Goal: Task Accomplishment & Management: Complete application form

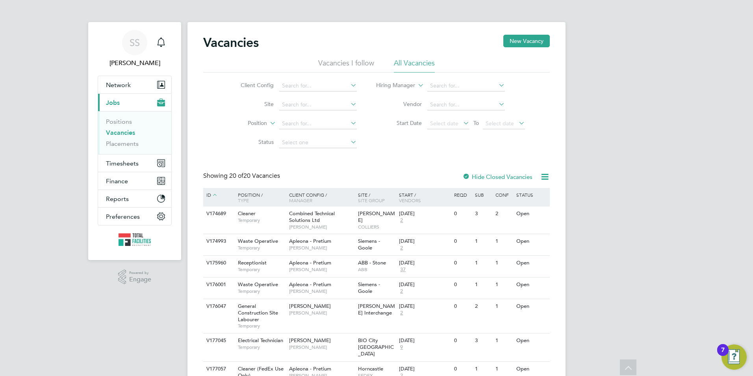
scroll to position [380, 0]
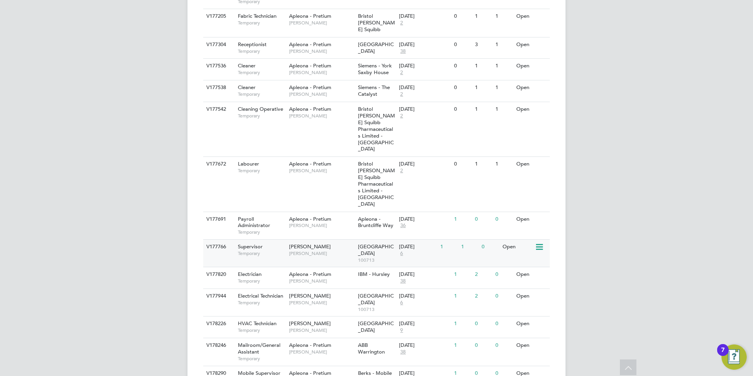
click at [279, 240] on div "Supervisor Temporary" at bounding box center [259, 250] width 55 height 20
click at [305, 327] on span "[PERSON_NAME]" at bounding box center [321, 330] width 65 height 6
click at [301, 69] on span "[PERSON_NAME]" at bounding box center [321, 72] width 65 height 6
click at [278, 289] on div "Electrical Technician Temporary" at bounding box center [259, 299] width 55 height 20
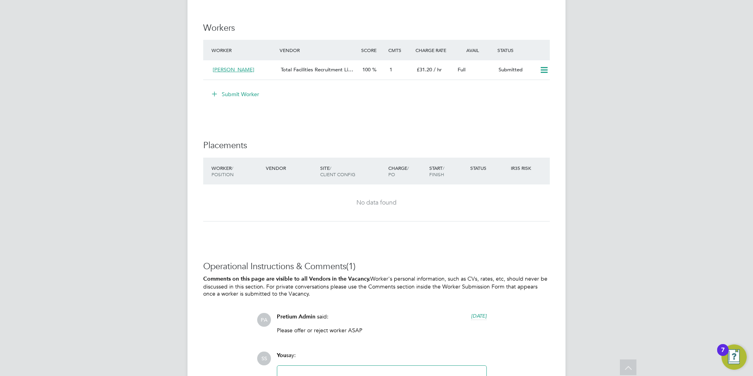
scroll to position [1300, 0]
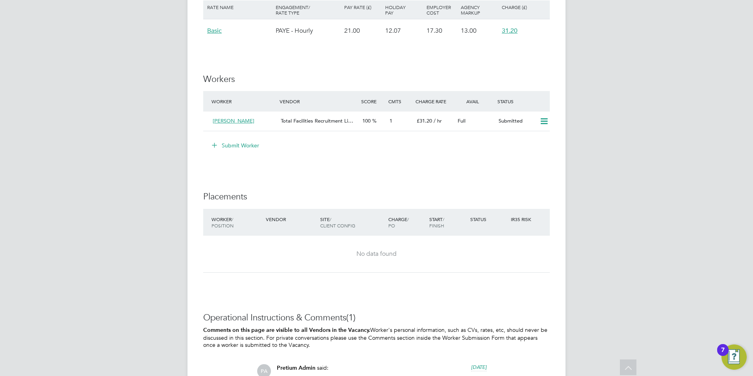
click at [236, 144] on button "Submit Worker" at bounding box center [235, 145] width 59 height 13
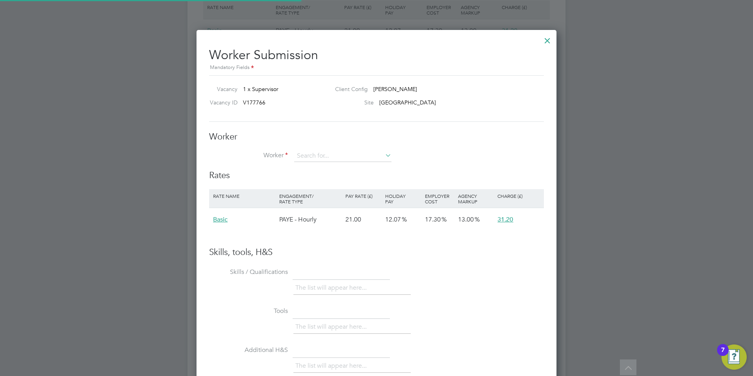
scroll to position [470, 361]
click at [322, 157] on input at bounding box center [342, 156] width 97 height 12
click at [317, 155] on input at bounding box center [342, 156] width 97 height 12
click at [315, 152] on input at bounding box center [342, 156] width 97 height 12
click at [315, 153] on input at bounding box center [342, 156] width 97 height 12
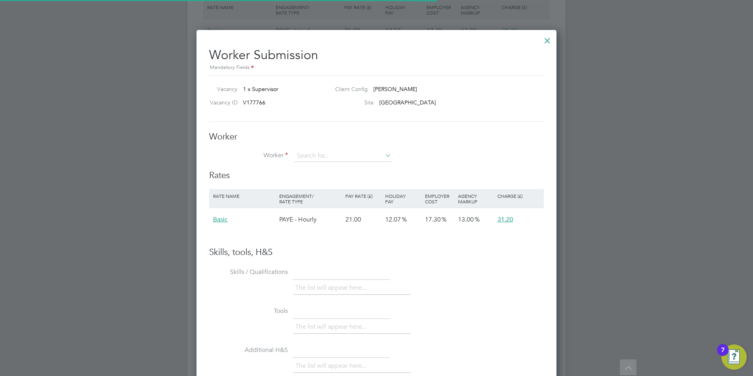
click at [318, 175] on li "+ Add new" at bounding box center [343, 177] width 98 height 11
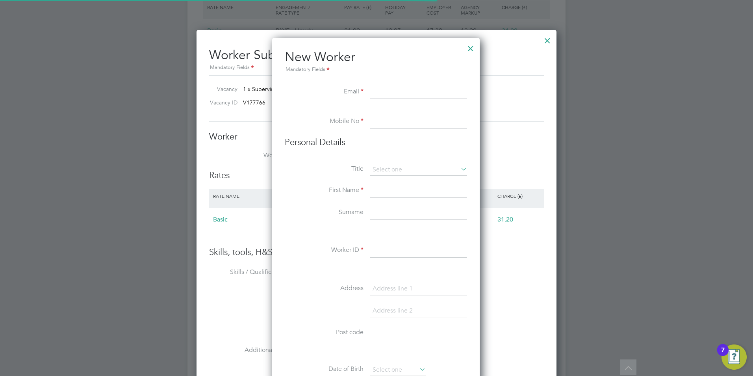
scroll to position [671, 209]
paste input "auger2910@gmail.com"
type input "auger2910@gmail.com"
click at [398, 113] on li at bounding box center [376, 111] width 182 height 8
click at [391, 121] on input at bounding box center [418, 122] width 97 height 14
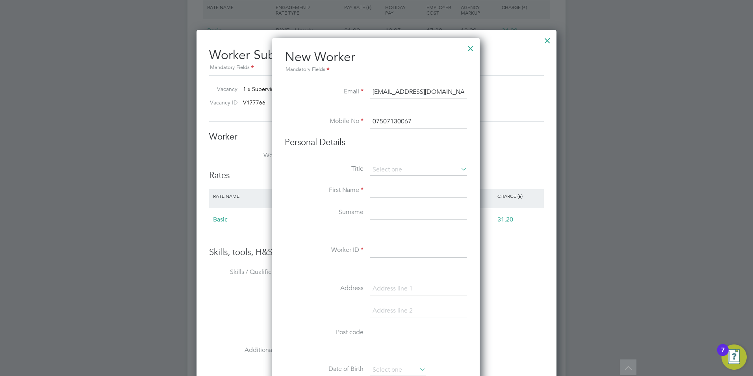
type input "07841026837"
type input "Sam"
click at [368, 140] on h3 "Personal Details" at bounding box center [376, 142] width 182 height 11
click at [410, 121] on input "07841026837" at bounding box center [418, 122] width 97 height 14
drag, startPoint x: 422, startPoint y: 120, endPoint x: 285, endPoint y: 126, distance: 136.9
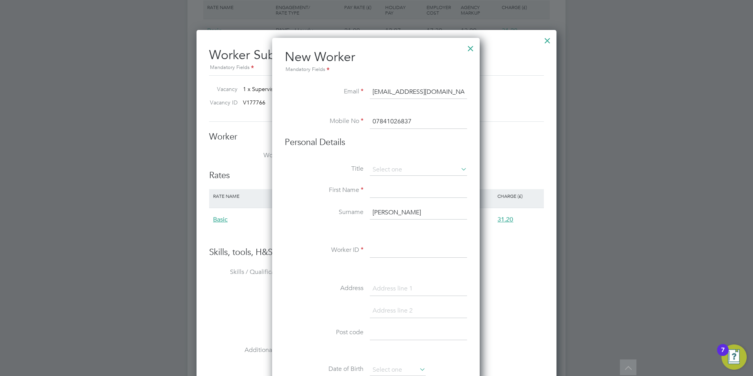
click at [285, 126] on li "Mobile No 07841026837" at bounding box center [376, 126] width 182 height 22
type input "07908821050"
type input "Steve"
click at [392, 153] on li "Personal Details" at bounding box center [376, 150] width 182 height 27
click at [392, 165] on input at bounding box center [418, 170] width 97 height 12
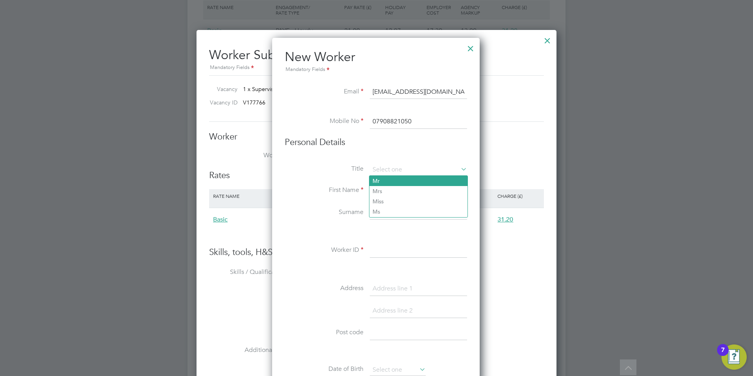
click at [392, 178] on li "Mr" at bounding box center [419, 181] width 98 height 10
type input "Mr"
click at [398, 196] on input "Steve" at bounding box center [418, 191] width 97 height 14
drag, startPoint x: 396, startPoint y: 192, endPoint x: 359, endPoint y: 189, distance: 36.8
click at [359, 189] on li "First Name Steve" at bounding box center [376, 195] width 182 height 22
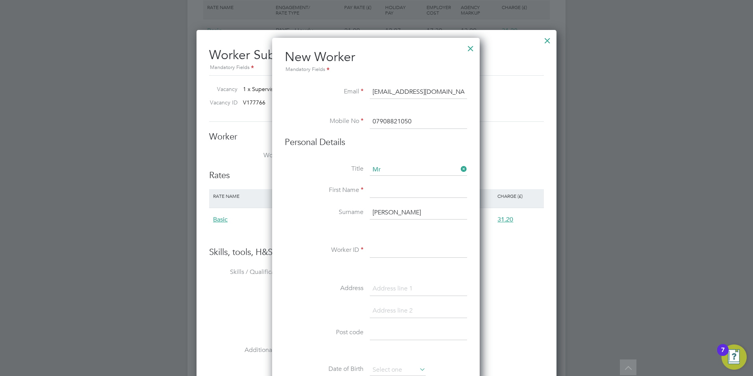
type input "S"
type input "Ben"
type input "Auger"
click at [392, 243] on div "Title Mr First Name Ben Surname Auger Worker ID Address Post code Date of Birth…" at bounding box center [376, 307] width 182 height 286
click at [383, 257] on input at bounding box center [418, 251] width 97 height 14
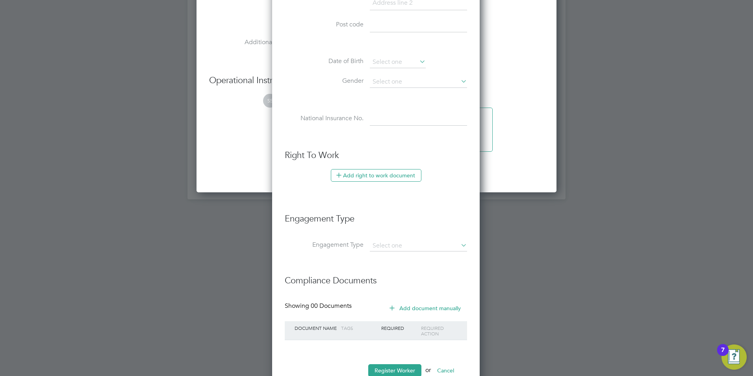
scroll to position [1633, 0]
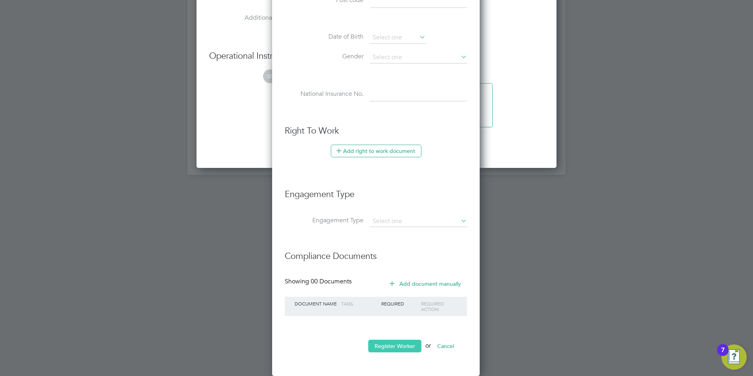
type input "BA - MECHTFR"
click at [394, 344] on button "Register Worker" at bounding box center [394, 346] width 53 height 13
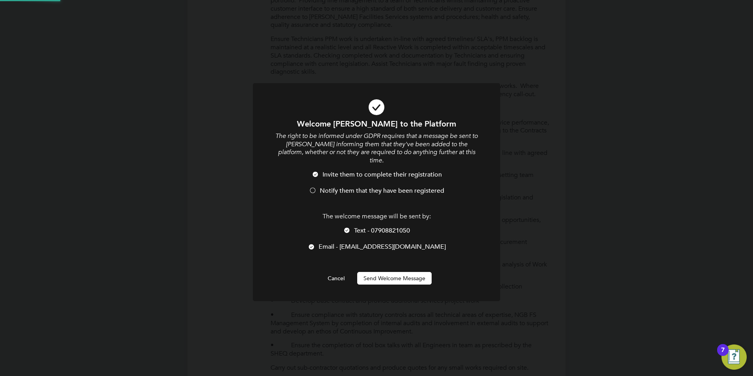
scroll to position [0, 0]
click at [318, 177] on li "Invite them to complete their registration" at bounding box center [376, 179] width 205 height 16
click at [347, 227] on li "Text - 07908821050" at bounding box center [376, 235] width 205 height 16
click at [408, 279] on div at bounding box center [376, 192] width 247 height 218
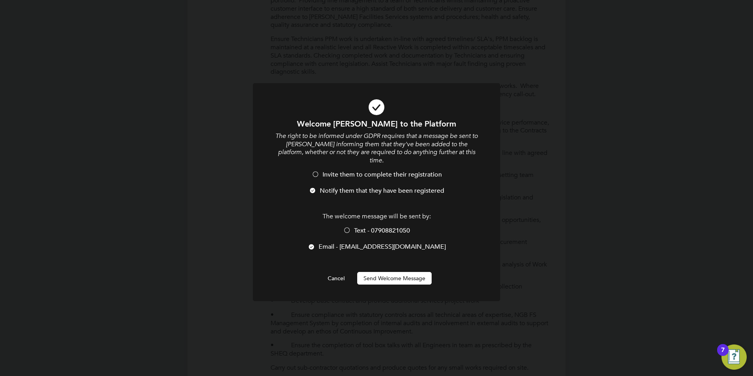
click at [399, 272] on button "Send Welcome Message" at bounding box center [394, 278] width 74 height 13
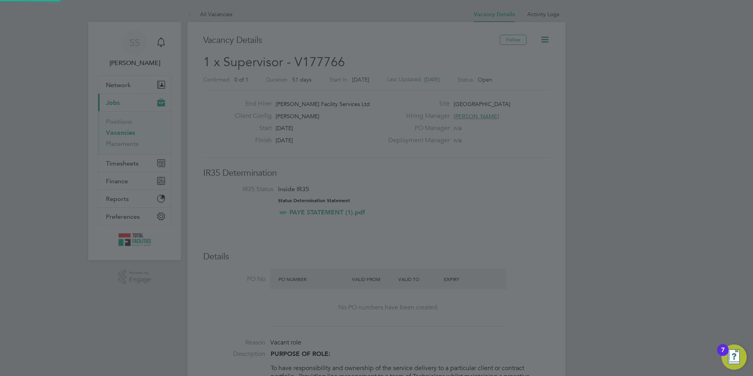
scroll to position [376, 0]
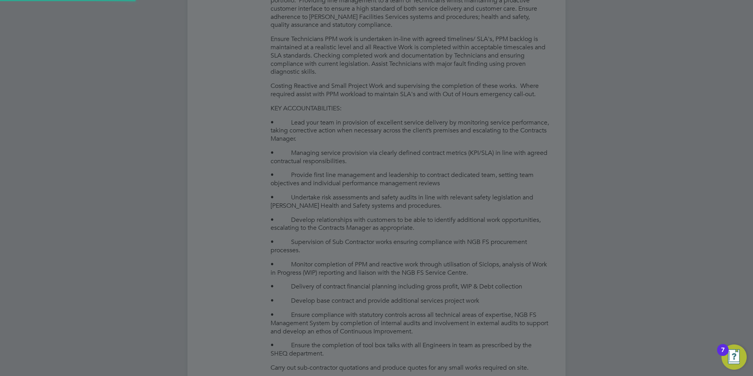
type input "Ben Auger (BA - MECHTFR)"
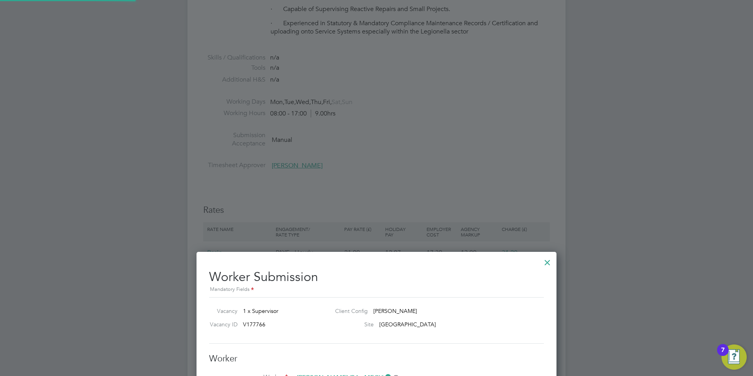
scroll to position [1300, 0]
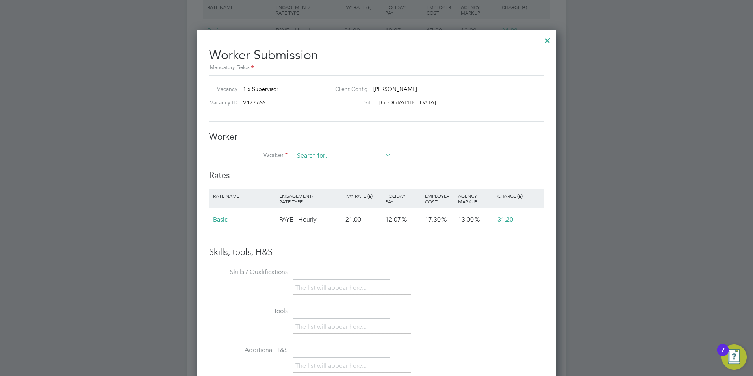
click at [348, 152] on input at bounding box center [342, 156] width 97 height 12
click at [348, 165] on li "Ben Auger (BA - MECHTFR)" at bounding box center [343, 167] width 98 height 11
type input "Ben Auger (BA - MECHTFR)"
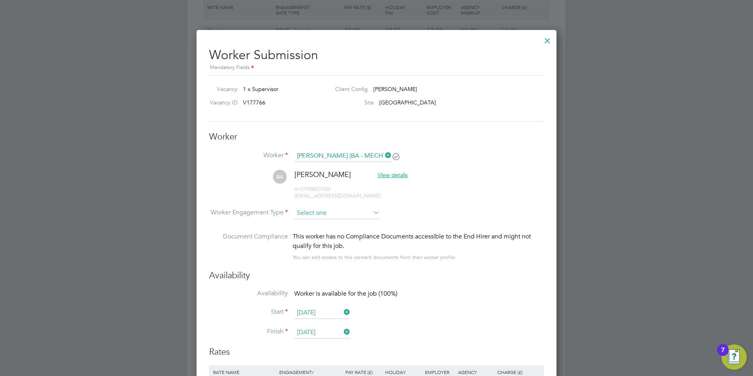
scroll to position [647, 361]
click at [325, 213] on input at bounding box center [337, 214] width 86 height 12
click at [308, 231] on li "PAYE" at bounding box center [337, 234] width 86 height 10
type input "PAYE"
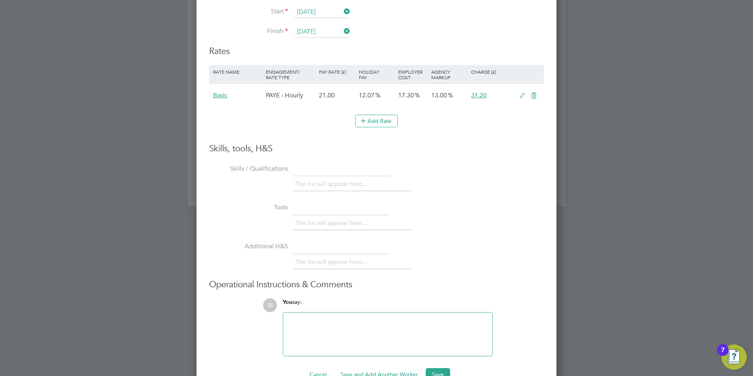
scroll to position [1621, 0]
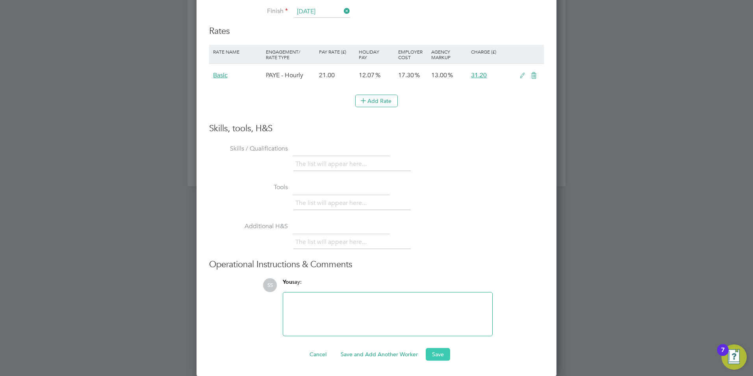
click at [439, 359] on button "Save" at bounding box center [438, 354] width 24 height 13
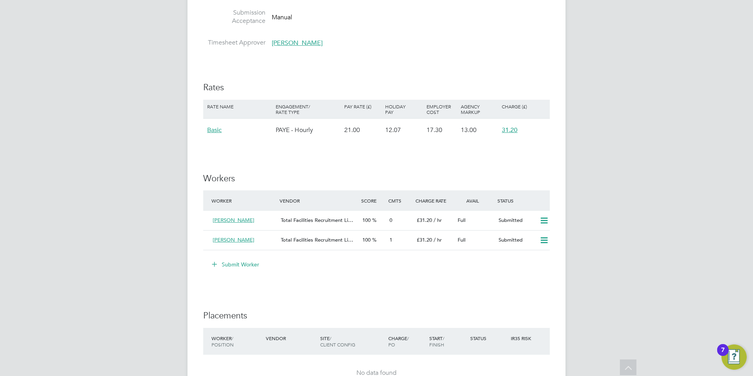
scroll to position [1187, 0]
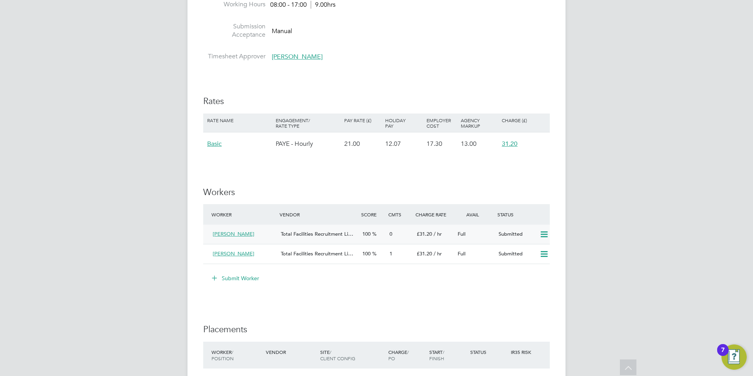
click at [249, 231] on div "Ben Auger" at bounding box center [244, 234] width 68 height 13
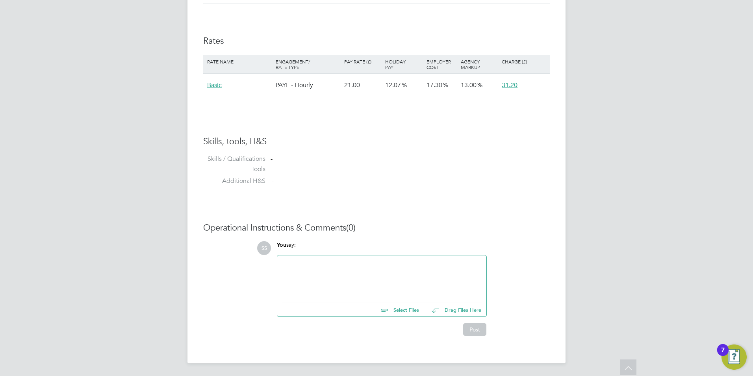
click at [408, 307] on input "file" at bounding box center [423, 308] width 118 height 11
type input "C:\fakepath\Ben Auger - CV.pdf"
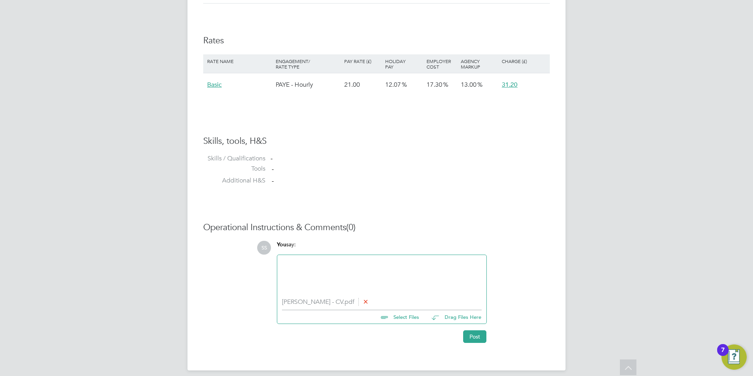
click at [459, 336] on div "Post" at bounding box center [382, 336] width 210 height 13
click at [471, 340] on button "Post" at bounding box center [474, 336] width 23 height 13
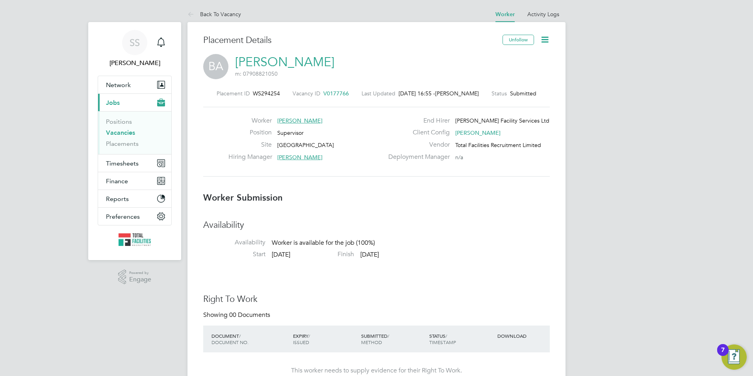
click at [126, 130] on link "Vacancies" at bounding box center [120, 132] width 29 height 7
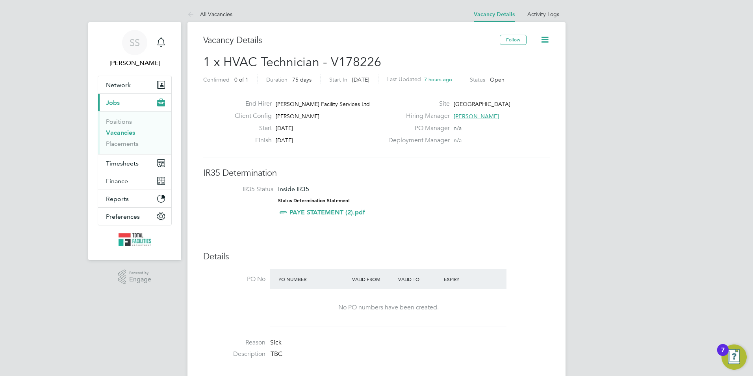
click at [547, 40] on icon at bounding box center [545, 40] width 10 height 10
click at [520, 86] on li "Followers" at bounding box center [526, 84] width 46 height 11
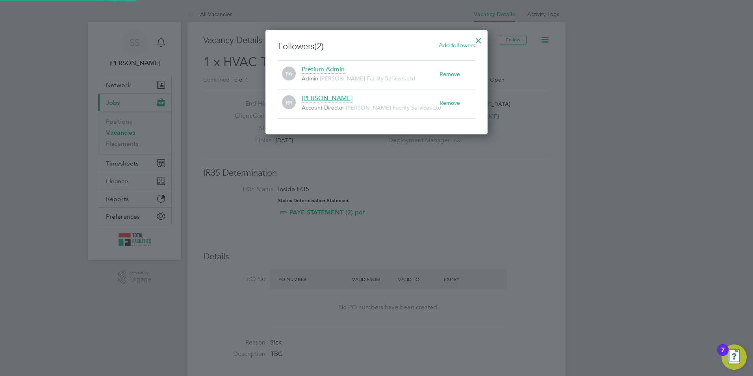
scroll to position [105, 223]
click at [480, 38] on div at bounding box center [479, 39] width 14 height 14
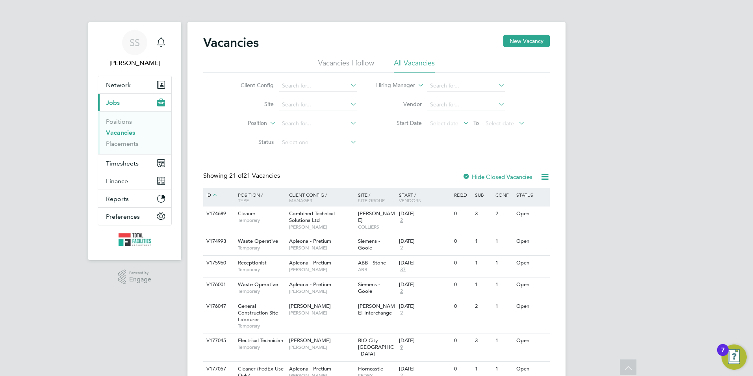
scroll to position [408, 0]
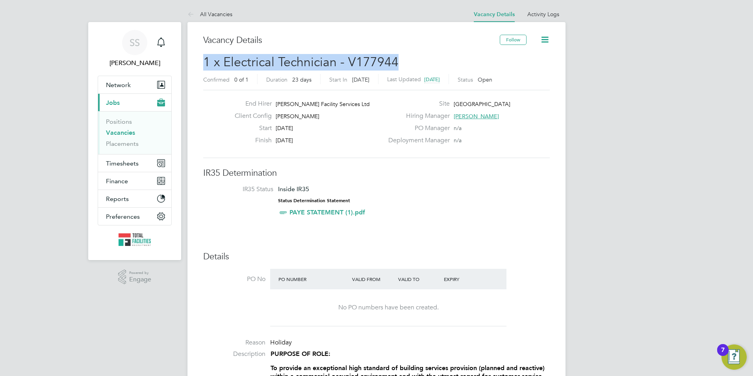
drag, startPoint x: 404, startPoint y: 61, endPoint x: 195, endPoint y: 64, distance: 208.5
copy span "1 x Electrical Technician - V177944"
